Goal: Information Seeking & Learning: Learn about a topic

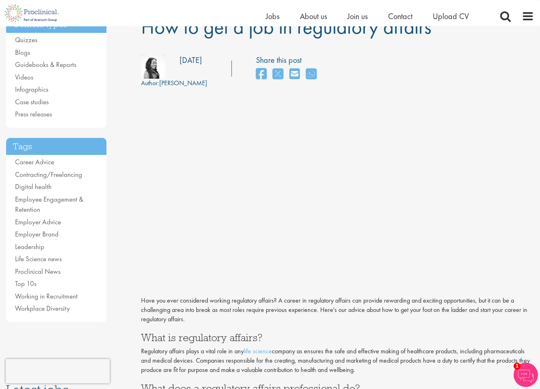
scroll to position [76, 0]
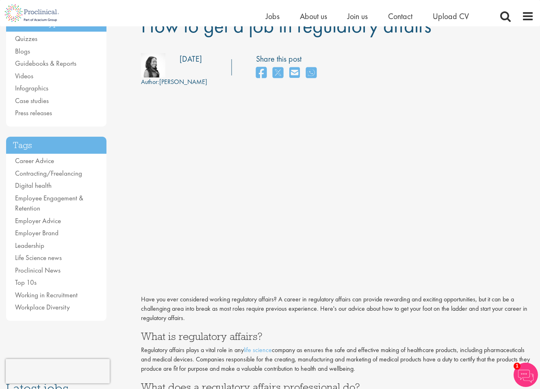
click at [193, 84] on div "Author: [PERSON_NAME]" at bounding box center [174, 82] width 66 height 9
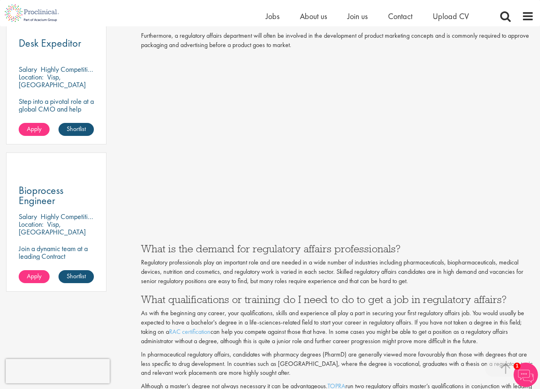
scroll to position [483, 0]
click at [310, 268] on p "Regulatory professionals play an important role and are needed in a wide number…" at bounding box center [337, 272] width 393 height 28
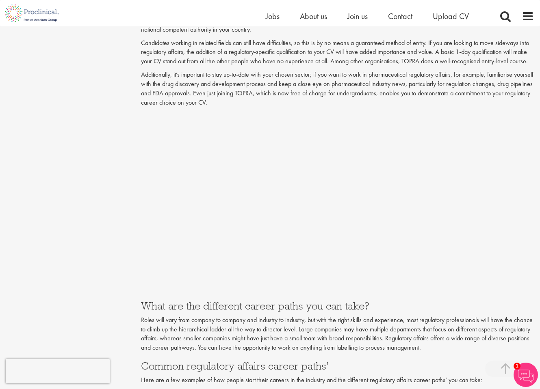
scroll to position [1048, 0]
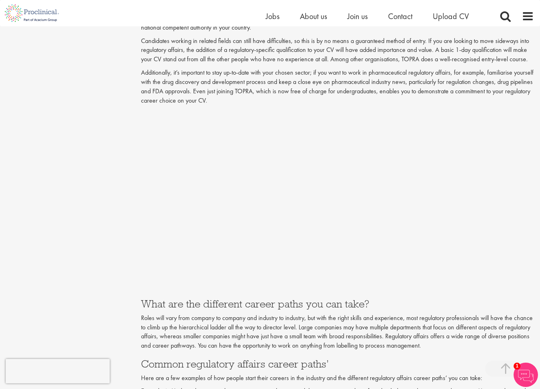
click at [267, 314] on p "Roles will vary from company to company and industry to industry, but with the …" at bounding box center [337, 332] width 393 height 37
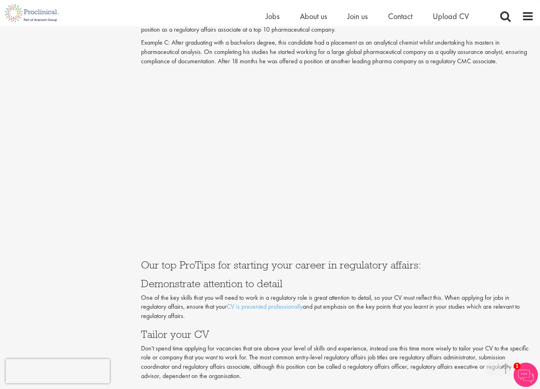
scroll to position [1458, 0]
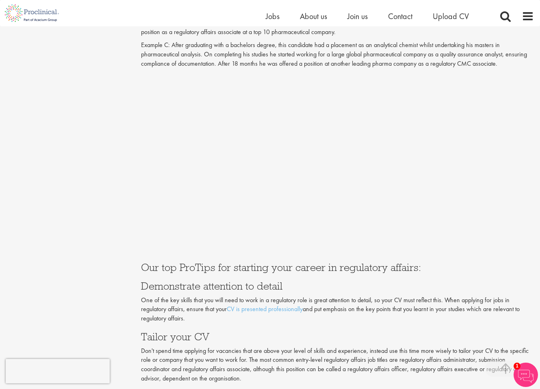
click at [319, 281] on h3 "Demonstrate attention to detail" at bounding box center [337, 286] width 393 height 11
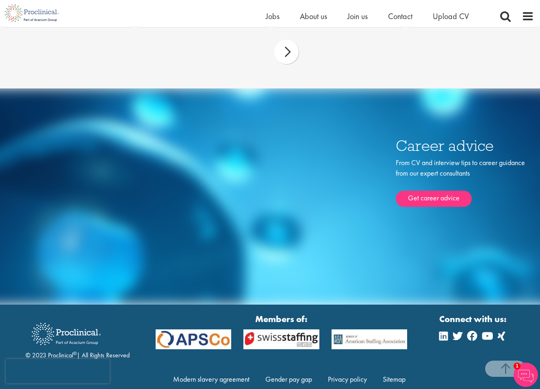
scroll to position [2459, 0]
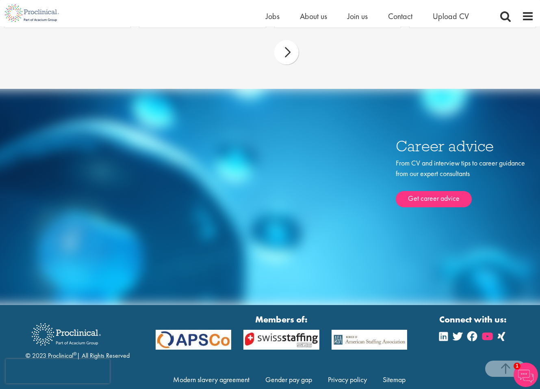
click at [489, 332] on icon at bounding box center [486, 337] width 11 height 10
click at [444, 332] on icon at bounding box center [443, 337] width 9 height 10
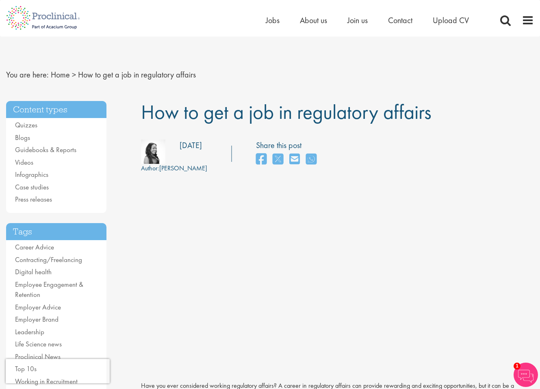
scroll to position [0, 0]
drag, startPoint x: 160, startPoint y: 170, endPoint x: 207, endPoint y: 169, distance: 47.5
click at [207, 169] on div "Author: [PERSON_NAME] Posting date: [DATE]" at bounding box center [174, 157] width 78 height 34
copy div "[PERSON_NAME]"
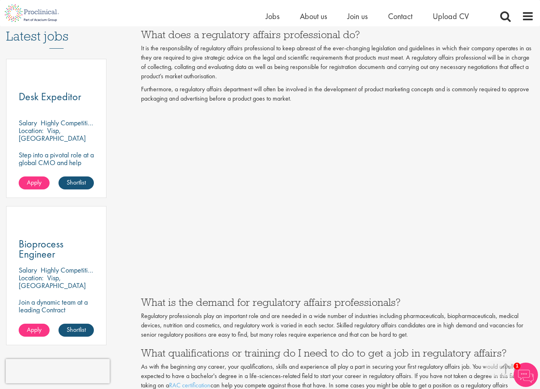
scroll to position [432, 0]
